Goal: Find specific page/section

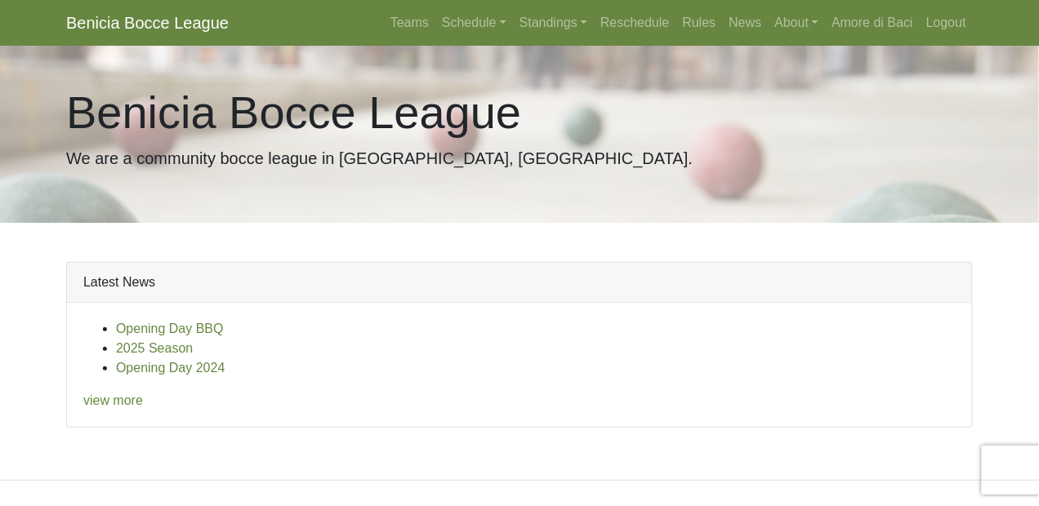
scroll to position [59, 0]
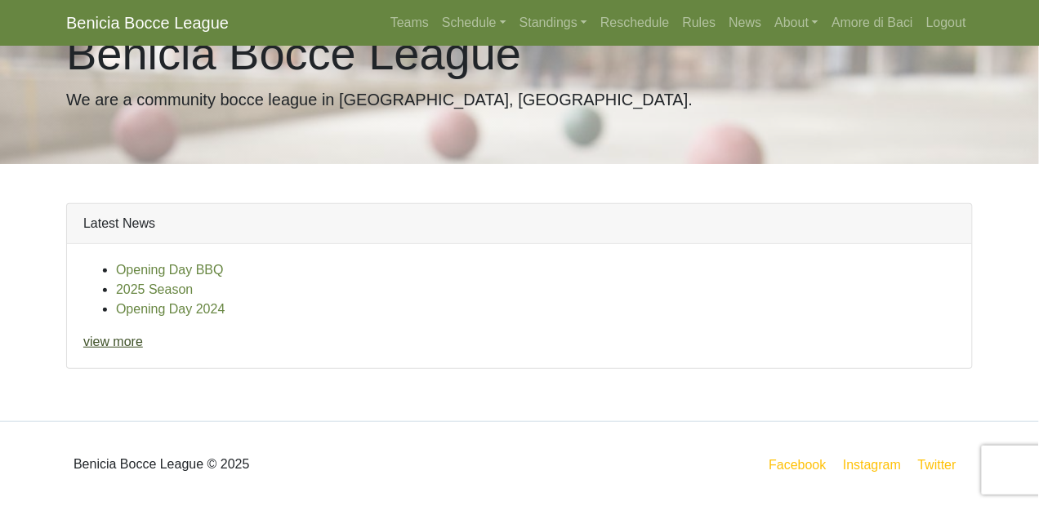
click at [116, 341] on link "view more" at bounding box center [113, 342] width 60 height 14
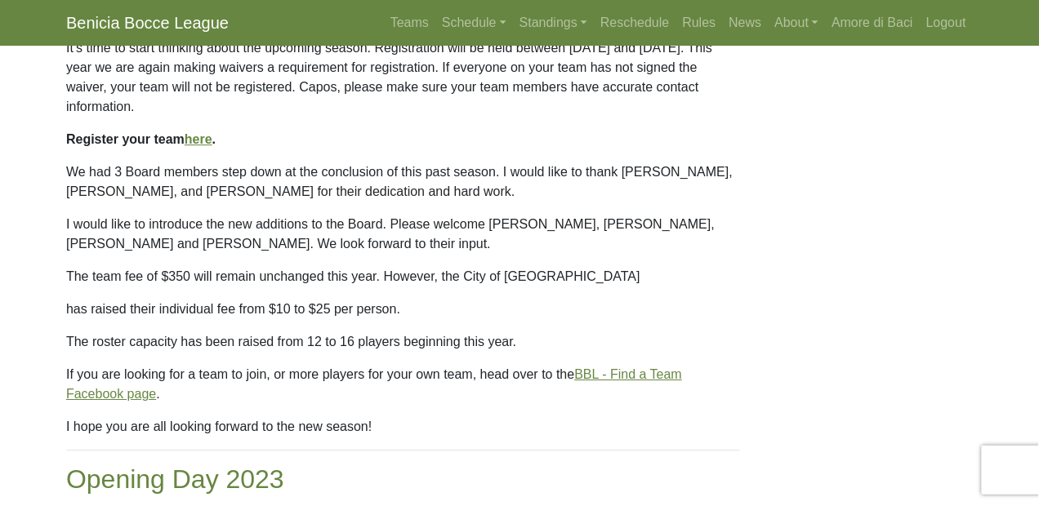
scroll to position [749, 0]
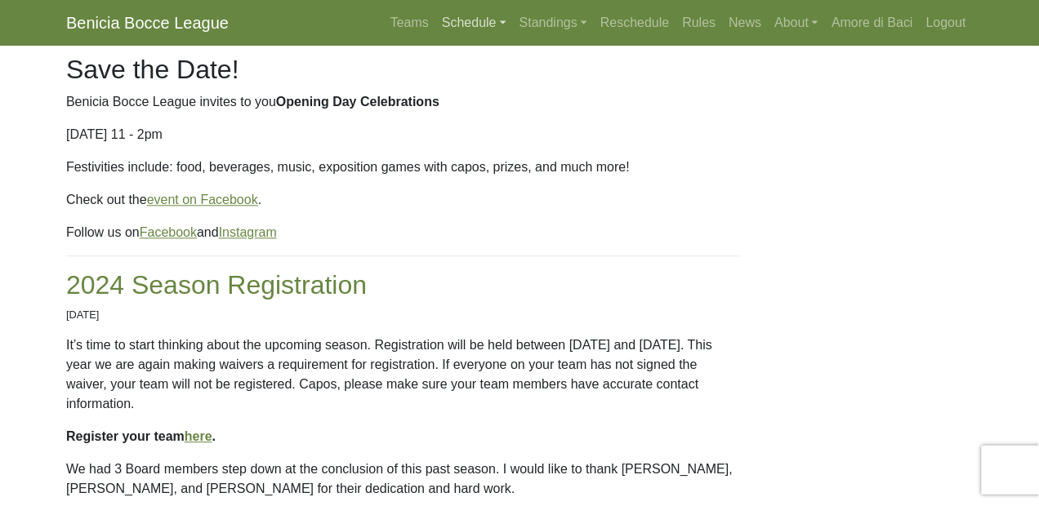
click at [450, 19] on link "Schedule" at bounding box center [474, 23] width 78 height 33
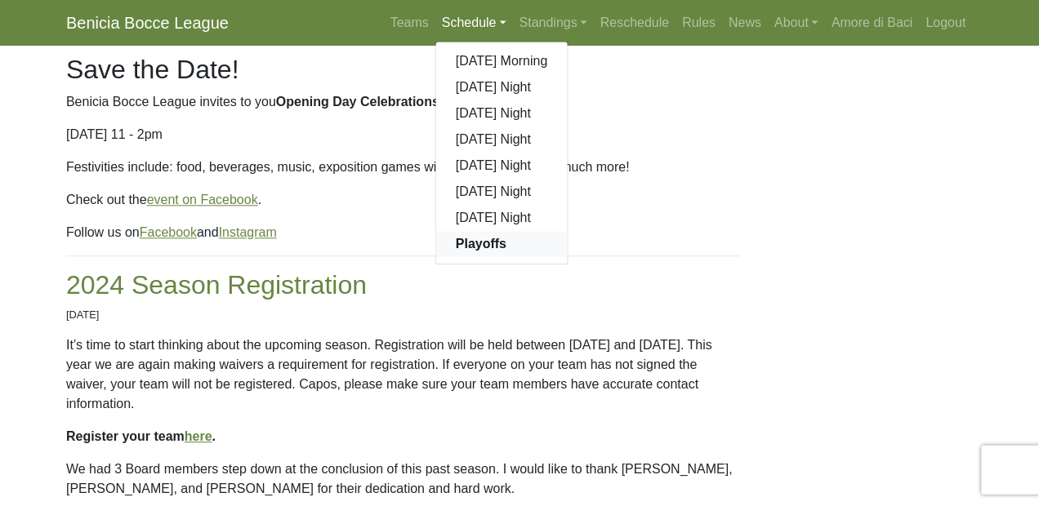
click at [479, 243] on strong "Playoffs" at bounding box center [481, 244] width 51 height 14
